Goal: Information Seeking & Learning: Learn about a topic

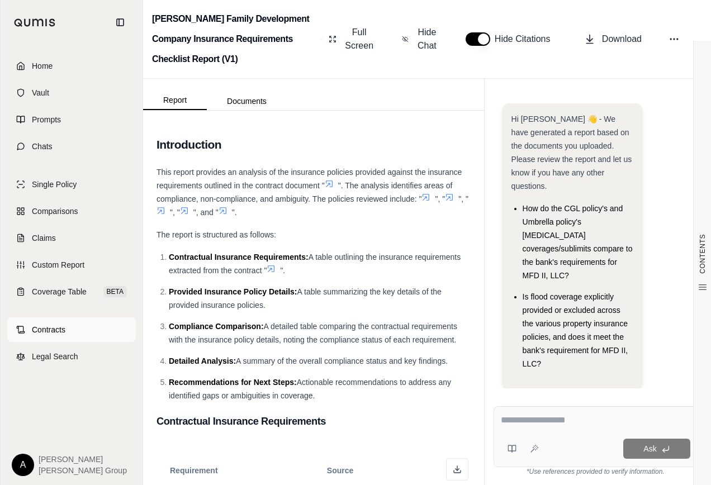
click at [49, 327] on span "Contracts" at bounding box center [49, 329] width 34 height 11
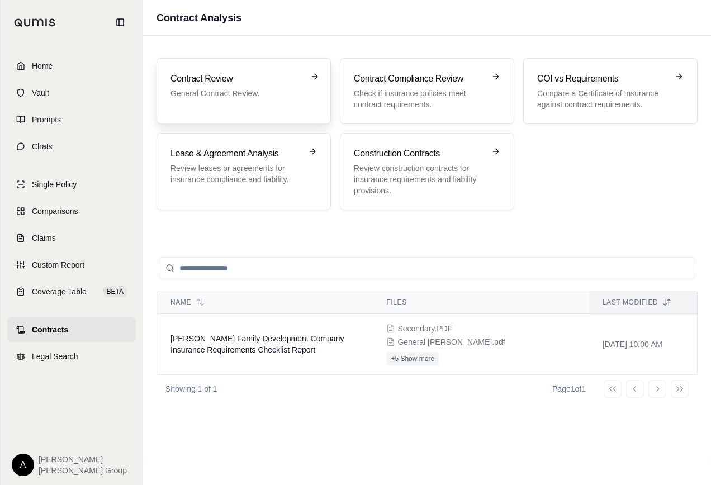
click at [281, 88] on p "General Contract Review." at bounding box center [236, 93] width 131 height 11
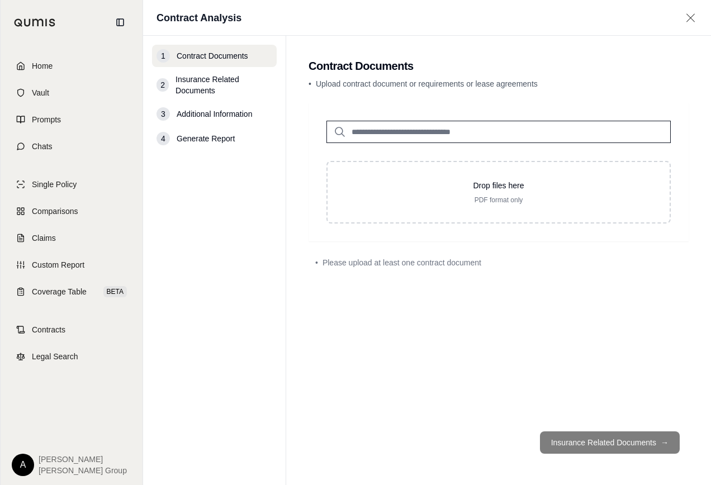
click at [691, 17] on icon at bounding box center [691, 17] width 8 height 8
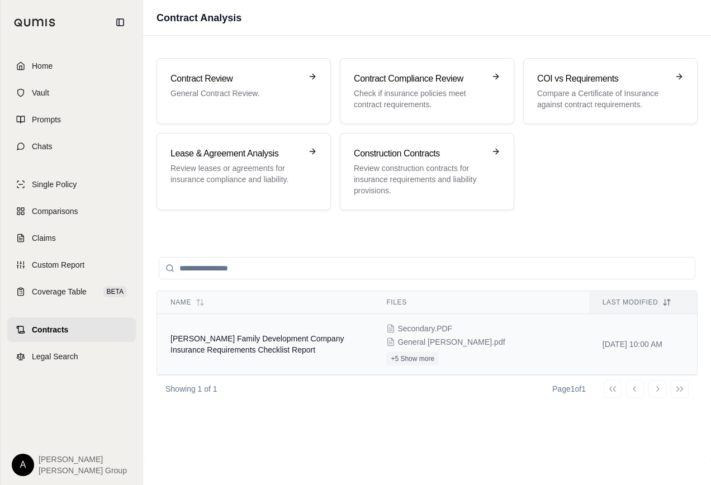
click at [278, 339] on span "[PERSON_NAME] Family Development Company Insurance Requirements Checklist Report" at bounding box center [257, 344] width 173 height 20
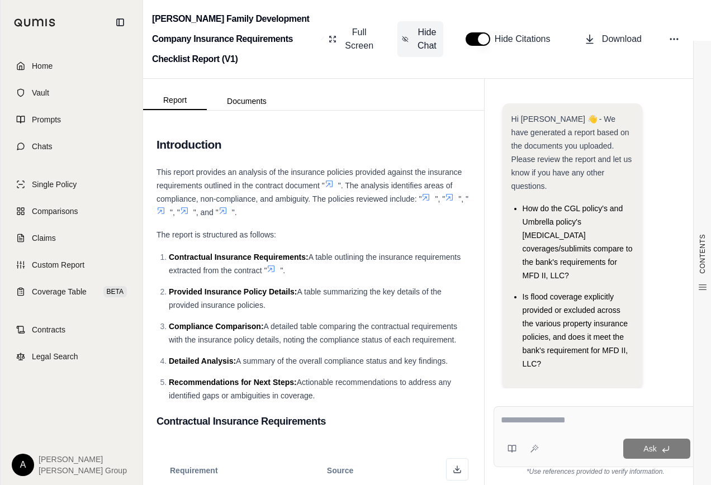
click at [428, 41] on span "Hide Chat" at bounding box center [426, 39] width 23 height 27
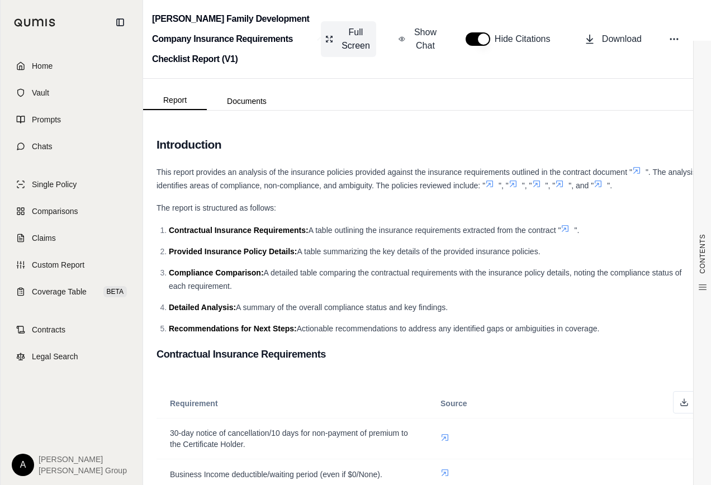
click at [361, 40] on span "Full Screen" at bounding box center [356, 39] width 32 height 27
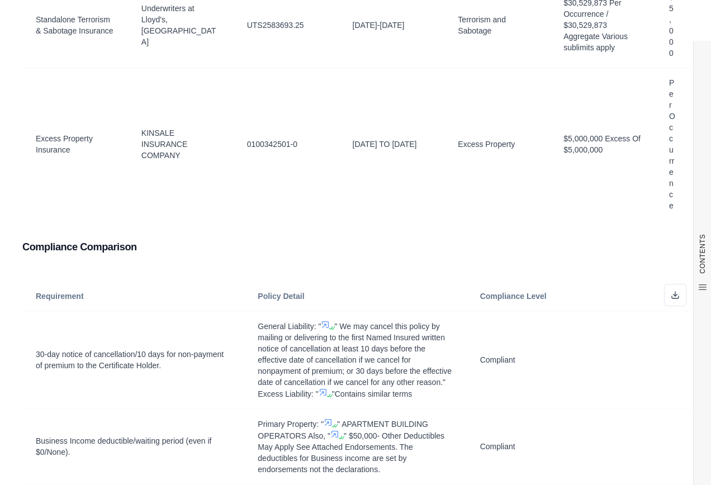
scroll to position [2628, 0]
click at [323, 320] on icon at bounding box center [325, 324] width 9 height 9
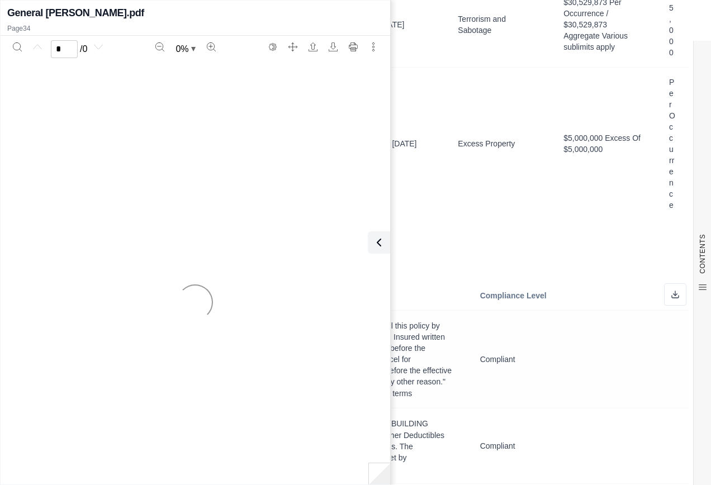
scroll to position [0, 0]
type input "**"
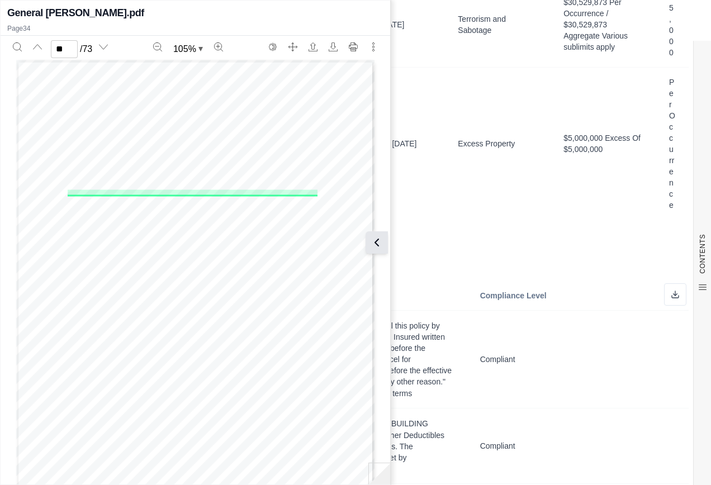
click at [379, 240] on icon at bounding box center [376, 242] width 13 height 13
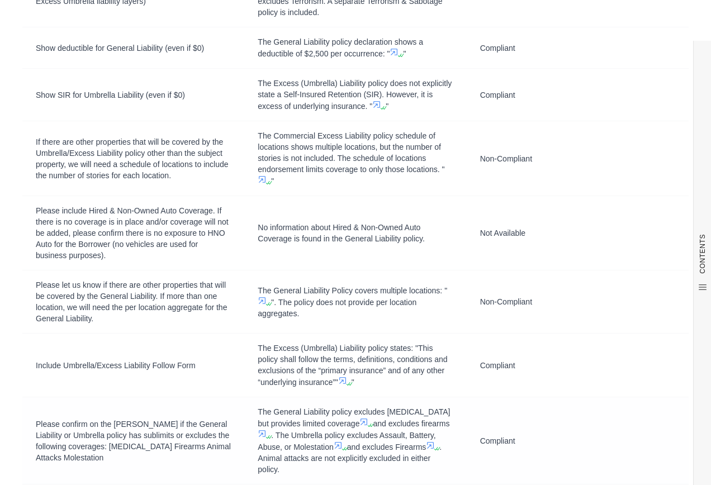
scroll to position [3523, 0]
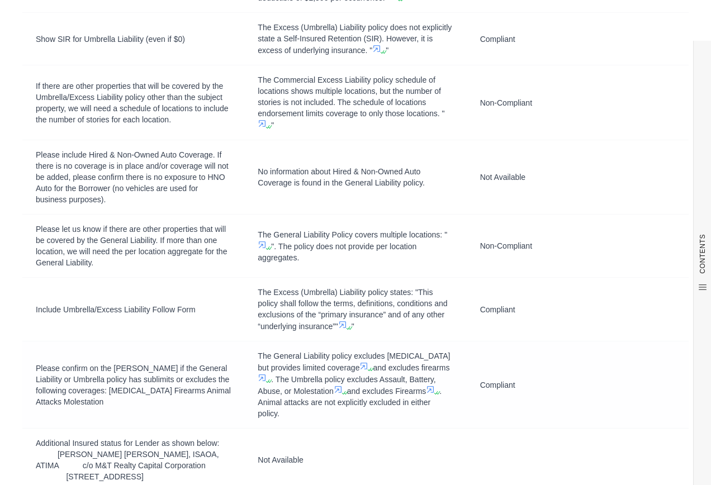
click at [368, 363] on icon at bounding box center [364, 366] width 7 height 7
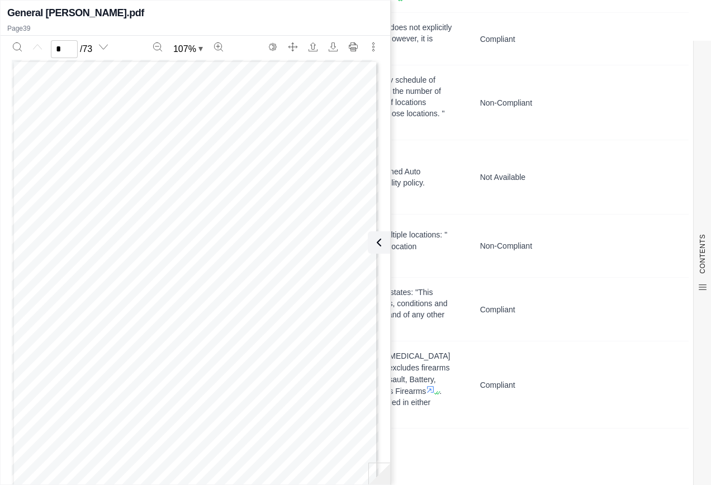
scroll to position [0, 0]
type input "**"
click at [379, 244] on icon at bounding box center [376, 242] width 13 height 13
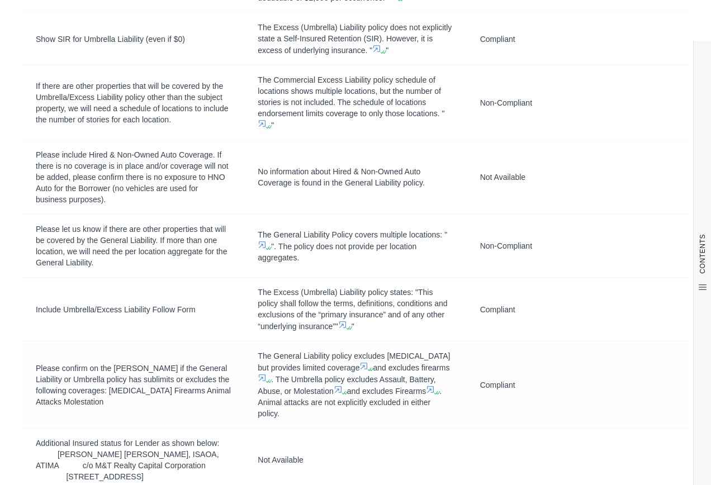
scroll to position [0, 0]
click at [267, 374] on icon at bounding box center [262, 378] width 9 height 9
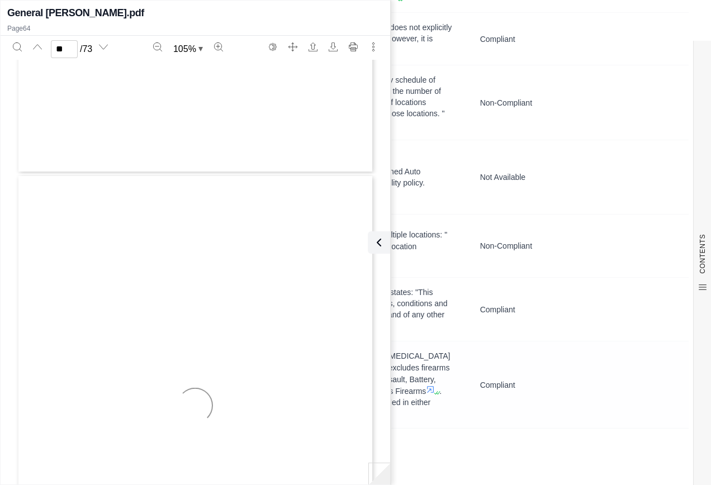
type input "**"
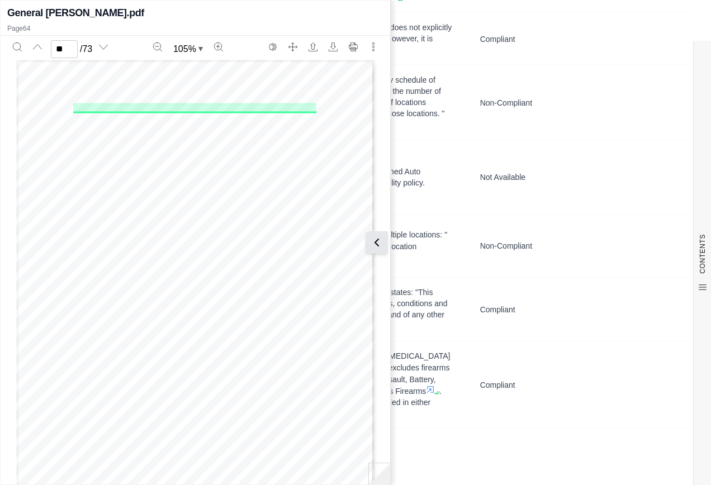
click at [379, 242] on icon at bounding box center [376, 242] width 13 height 13
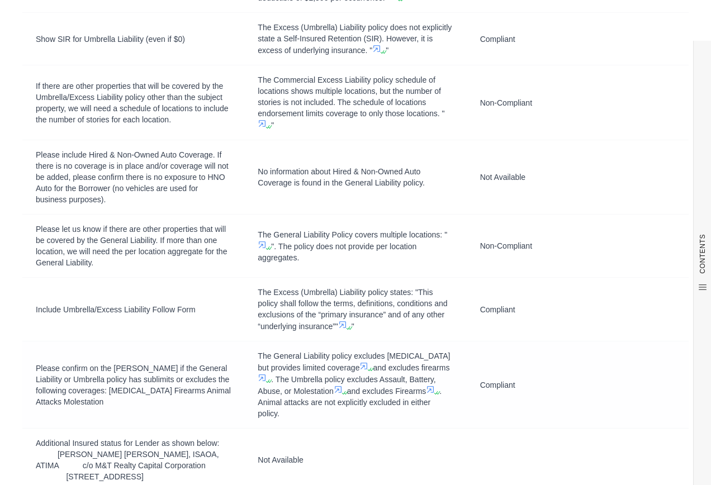
scroll to position [0, 0]
click at [342, 386] on icon at bounding box center [338, 389] width 7 height 7
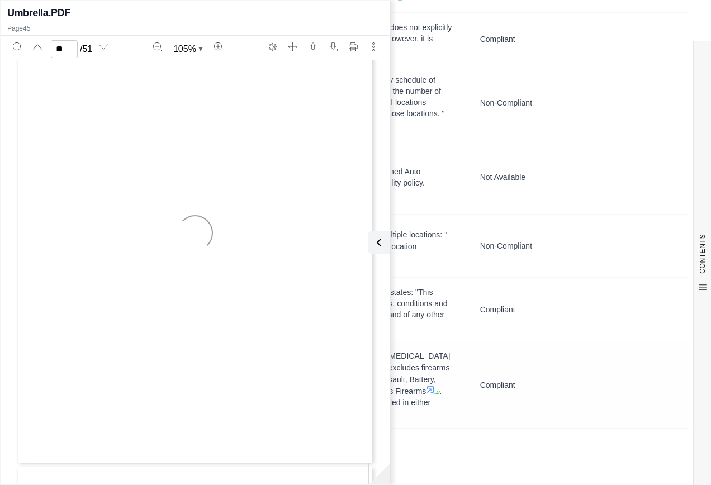
type input "**"
click at [379, 239] on icon at bounding box center [376, 242] width 3 height 7
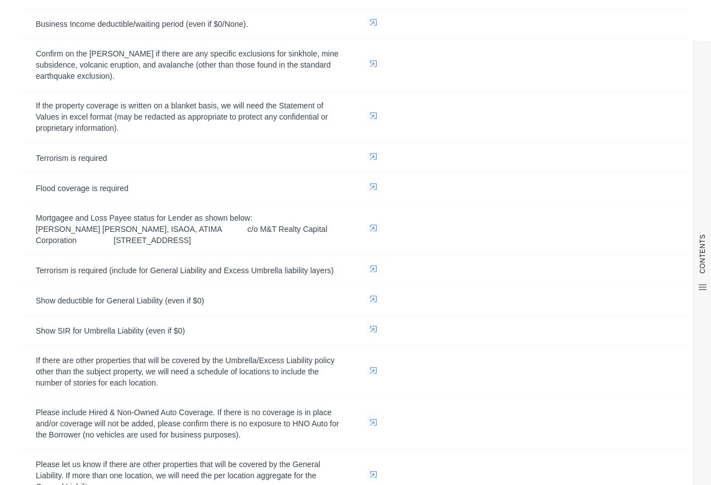
scroll to position [0, 0]
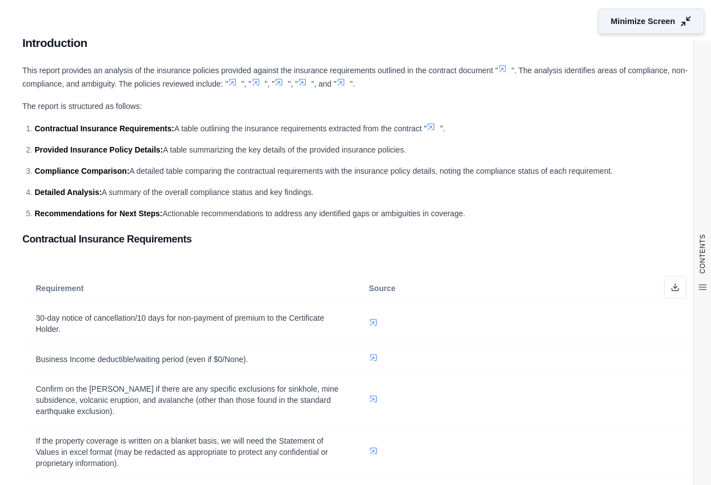
click at [631, 22] on span "Minimize Screen" at bounding box center [643, 22] width 64 height 12
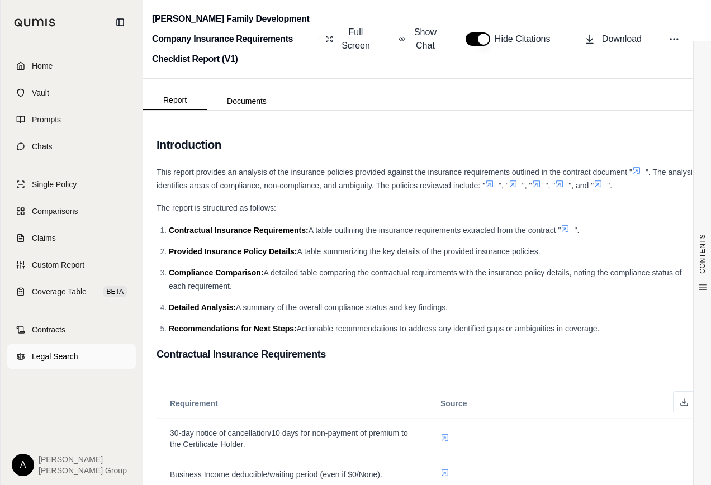
click at [60, 355] on span "Legal Search" at bounding box center [55, 356] width 46 height 11
click at [58, 184] on span "Single Policy" at bounding box center [54, 184] width 45 height 11
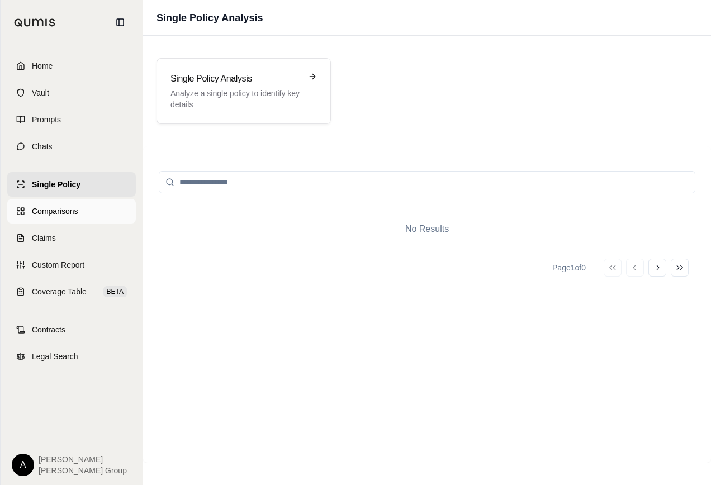
click at [60, 214] on span "Comparisons" at bounding box center [55, 211] width 46 height 11
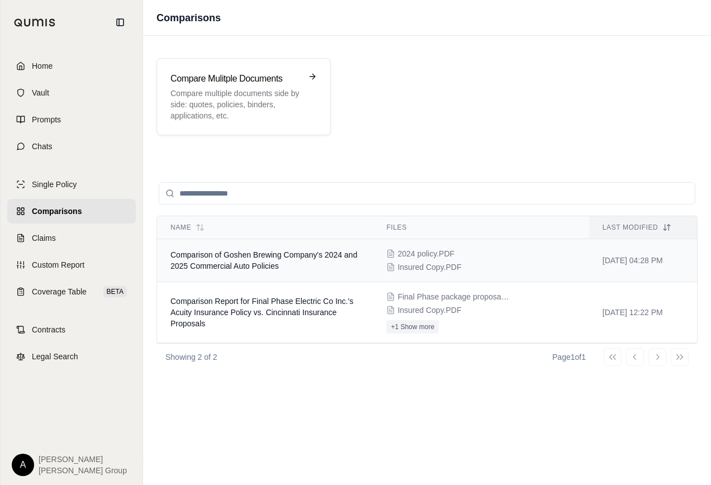
click at [289, 259] on td "Comparison of Goshen Brewing Company's 2024 and 2025 Commercial Auto Policies" at bounding box center [265, 260] width 216 height 43
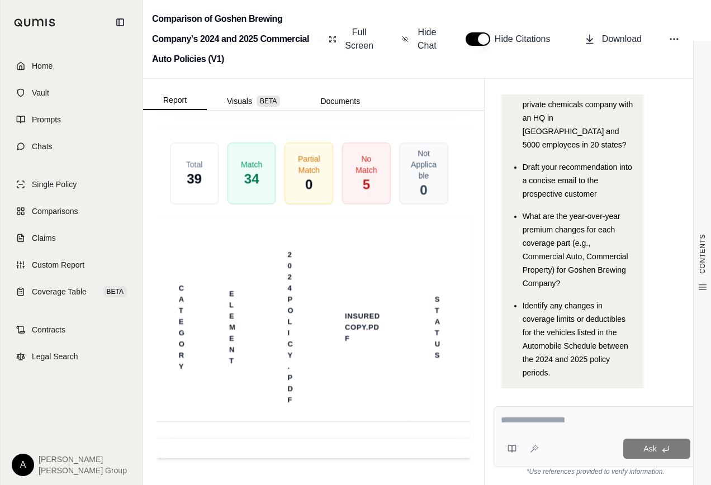
scroll to position [2870, 0]
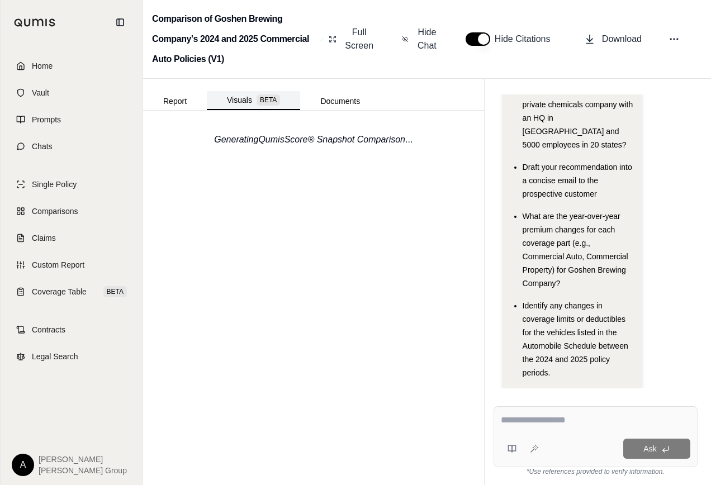
click at [243, 104] on button "Visuals BETA" at bounding box center [253, 100] width 93 height 19
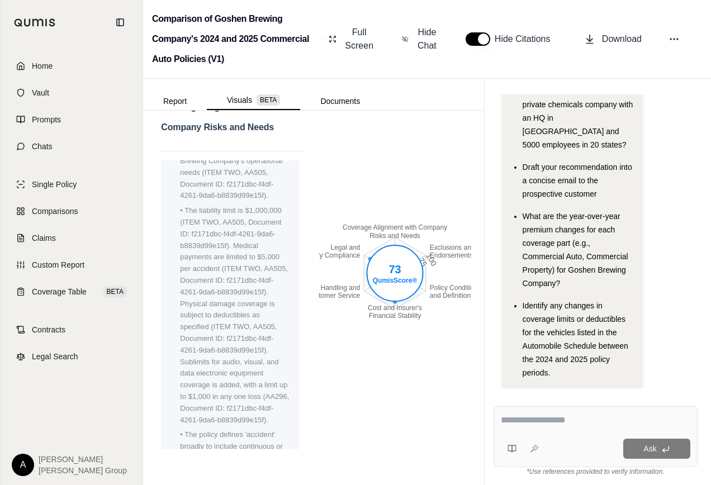
scroll to position [0, 0]
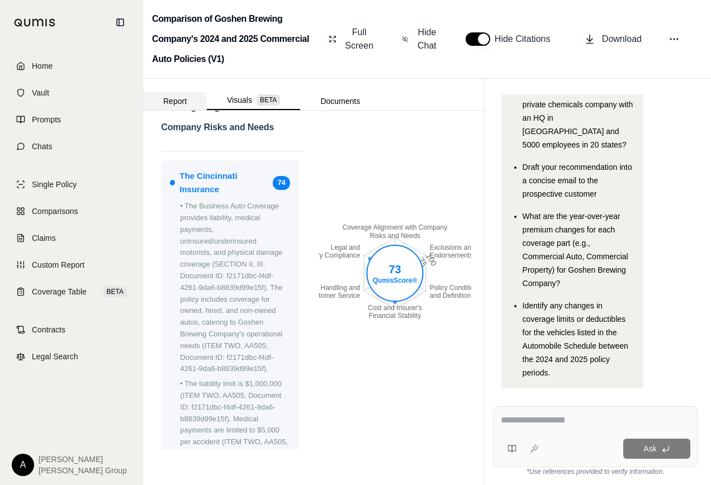
click at [178, 99] on button "Report" at bounding box center [175, 101] width 64 height 18
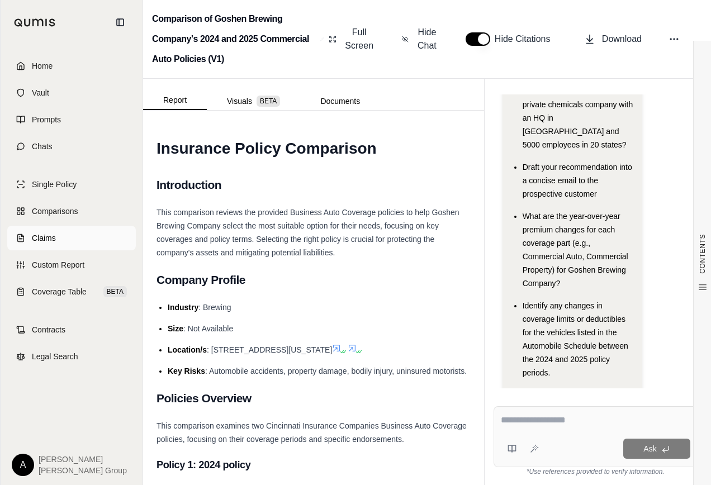
click at [40, 239] on span "Claims" at bounding box center [44, 238] width 24 height 11
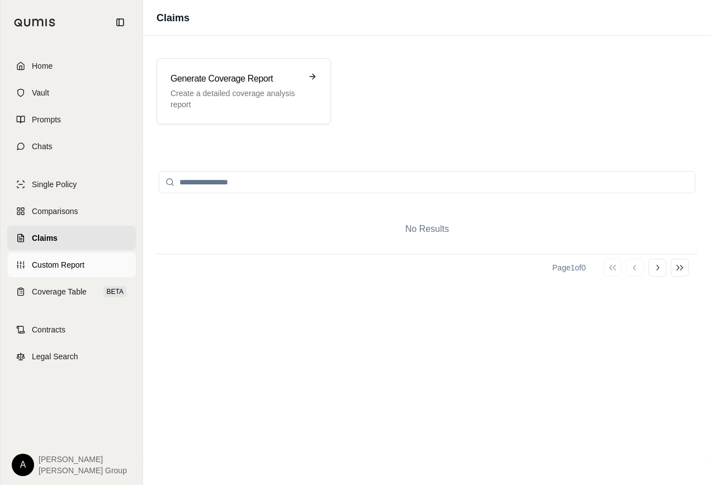
click at [73, 267] on span "Custom Report" at bounding box center [58, 264] width 53 height 11
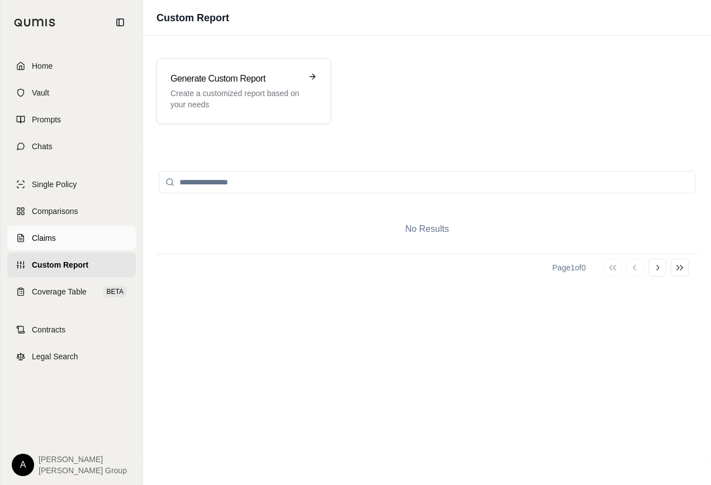
click at [49, 235] on span "Claims" at bounding box center [44, 238] width 24 height 11
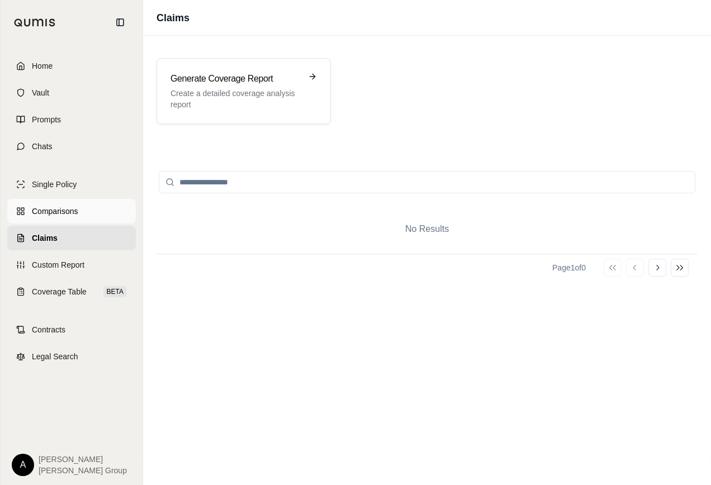
click at [60, 207] on span "Comparisons" at bounding box center [55, 211] width 46 height 11
